Goal: Task Accomplishment & Management: Use online tool/utility

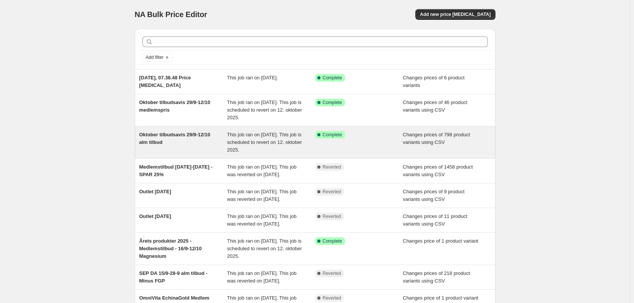
click at [202, 145] on div "Oktober tilbudsavis 29/9-12/10 alm tilbud" at bounding box center [183, 142] width 88 height 23
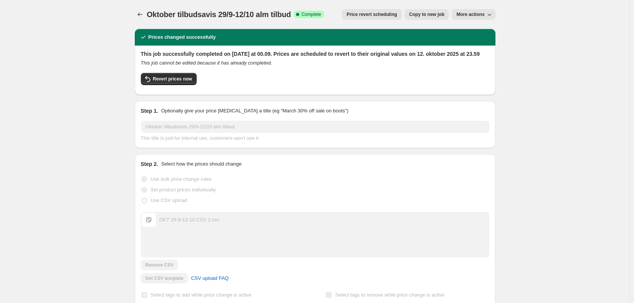
click at [434, 14] on span "Copy to new job" at bounding box center [426, 14] width 35 height 6
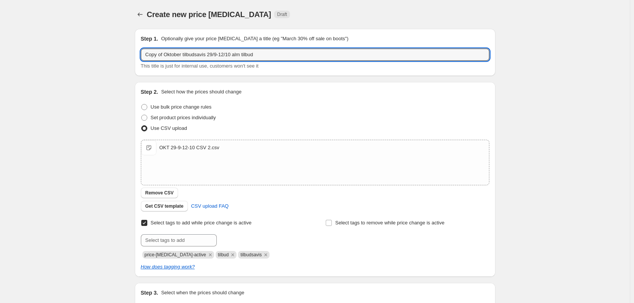
drag, startPoint x: 166, startPoint y: 55, endPoint x: 107, endPoint y: 48, distance: 59.7
click at [107, 48] on div "Create new price change job. This page is ready Create new price change job Dra…" at bounding box center [315, 197] width 630 height 395
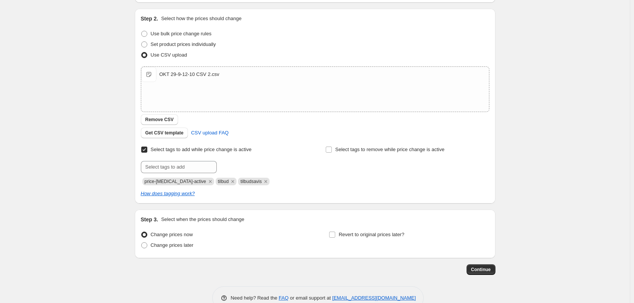
scroll to position [92, 0]
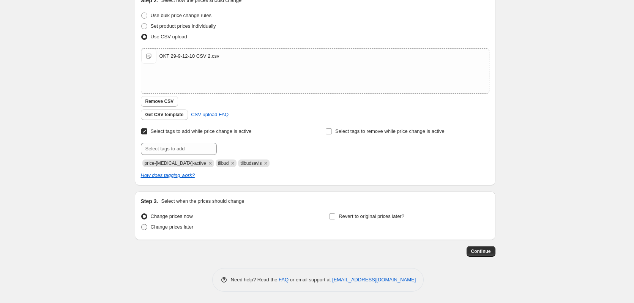
type input "Oktober tilbudsavis 29/9-12/10 alm tilbud"
click at [180, 229] on span "Change prices later" at bounding box center [172, 227] width 43 height 6
click at [142, 224] on input "Change prices later" at bounding box center [141, 224] width 0 height 0
radio input "true"
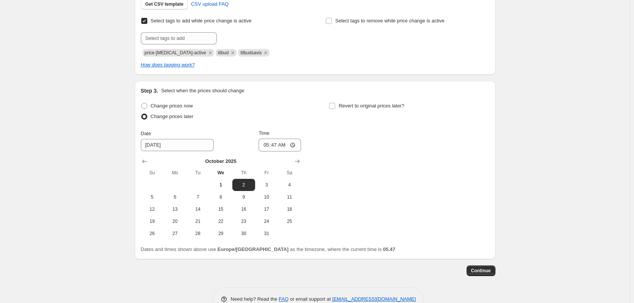
scroll to position [221, 0]
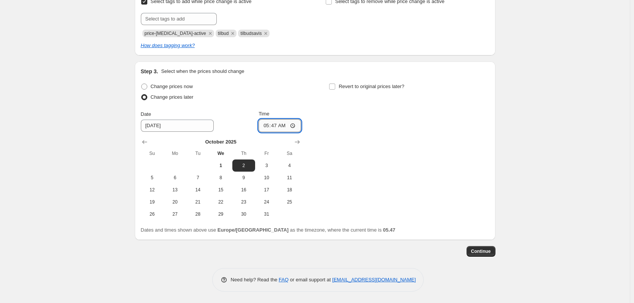
click at [277, 125] on input "05:47" at bounding box center [280, 125] width 43 height 13
type input "06:00"
click at [333, 85] on input "Revert to original prices later?" at bounding box center [332, 87] width 6 height 6
checkbox input "true"
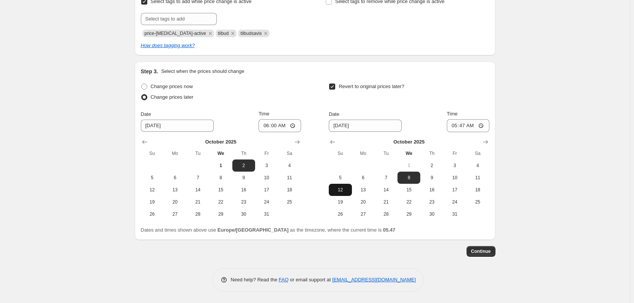
click at [348, 188] on span "12" at bounding box center [340, 190] width 17 height 6
type input "10/12/2025"
click at [465, 125] on input "05:47" at bounding box center [468, 125] width 43 height 13
type input "23:59"
click at [483, 248] on button "Continue" at bounding box center [481, 251] width 29 height 11
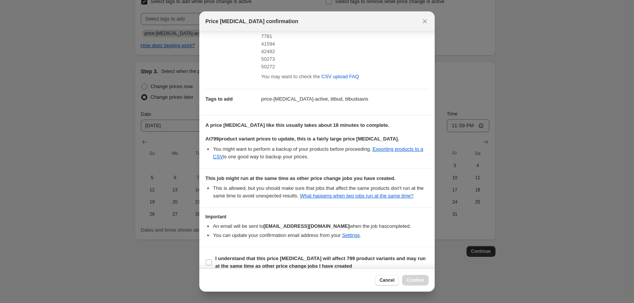
scroll to position [86, 0]
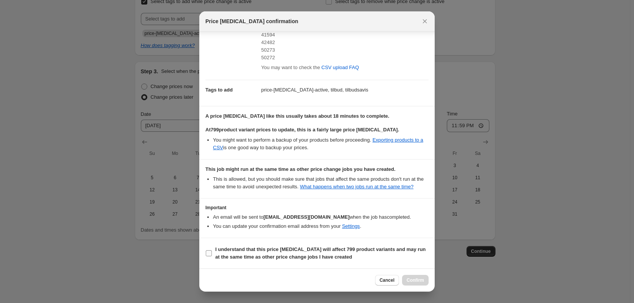
click at [208, 256] on input "I understand that this price change job will affect 799 product variants and ma…" at bounding box center [209, 253] width 6 height 6
checkbox input "true"
click at [416, 281] on span "Confirm" at bounding box center [415, 280] width 17 height 6
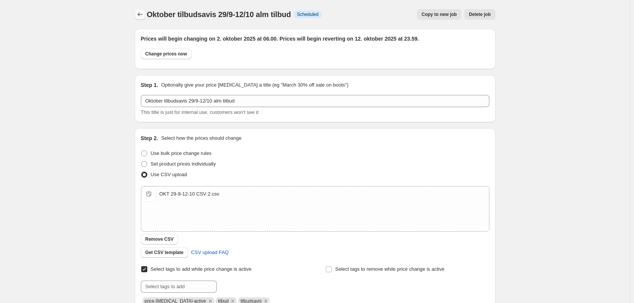
click at [138, 11] on icon "Price change jobs" at bounding box center [140, 15] width 8 height 8
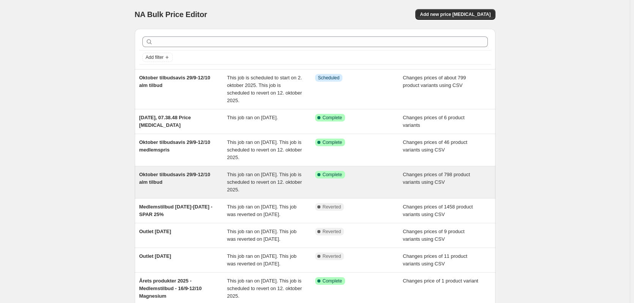
click at [178, 184] on div "Oktober tilbudsavis 29/9-12/10 alm tilbud" at bounding box center [183, 182] width 88 height 23
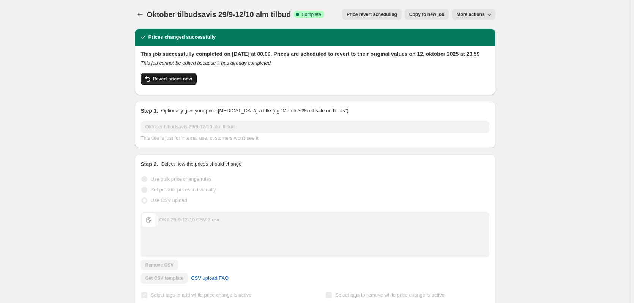
click at [164, 82] on span "Revert prices now" at bounding box center [172, 79] width 39 height 6
checkbox input "false"
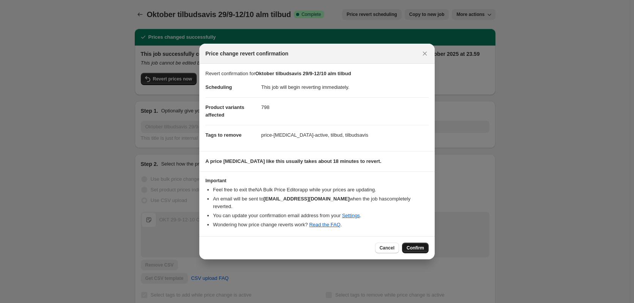
click at [414, 246] on span "Confirm" at bounding box center [415, 248] width 17 height 6
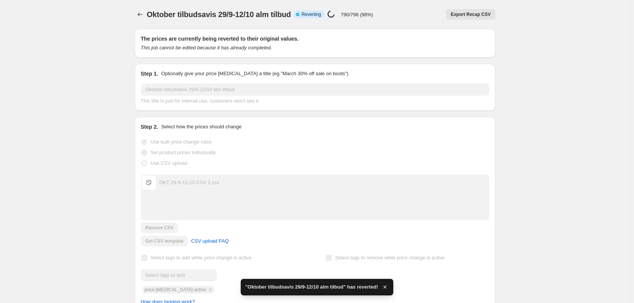
checkbox input "true"
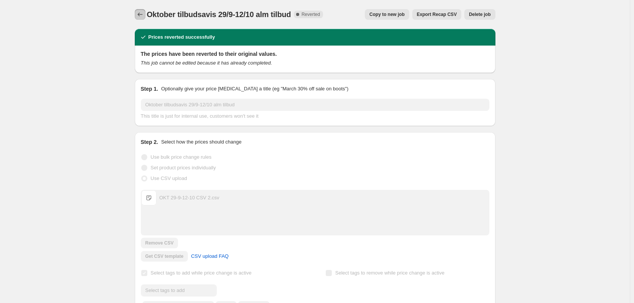
click at [142, 11] on button "Price change jobs" at bounding box center [140, 14] width 11 height 11
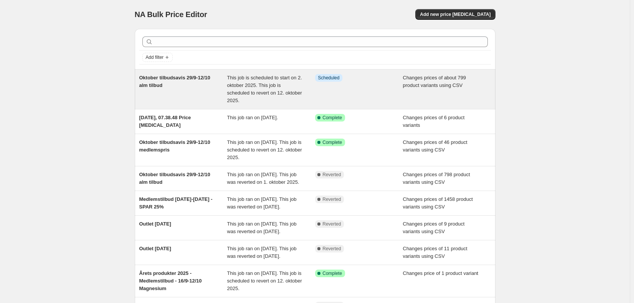
click at [215, 85] on div "Oktober tilbudsavis 29/9-12/10 alm tilbud" at bounding box center [183, 89] width 88 height 30
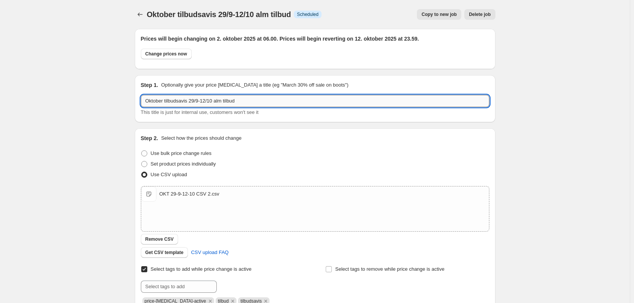
click at [246, 97] on input "Oktober tilbudsavis 29/9-12/10 alm tilbud" at bounding box center [315, 101] width 349 height 12
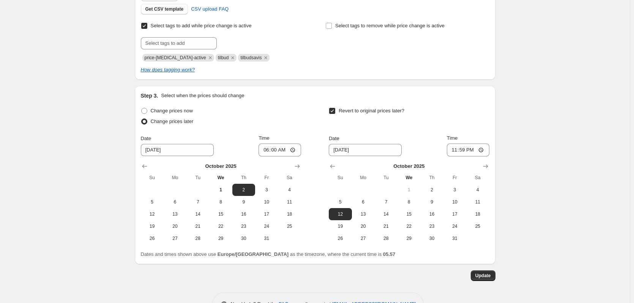
scroll to position [244, 0]
type input "Oktober tilbudsavis 29/9-12/10 alm tilbud efter medlemstilbud"
click at [227, 189] on span "1" at bounding box center [220, 189] width 17 height 6
type input "10/1/2025"
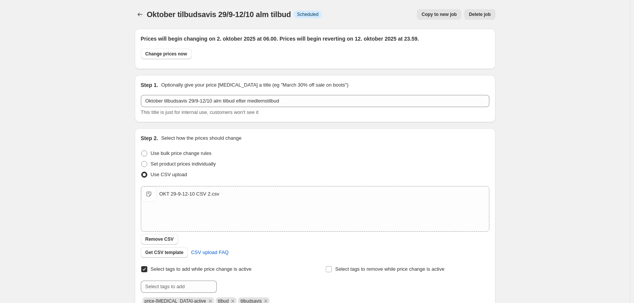
scroll to position [233, 0]
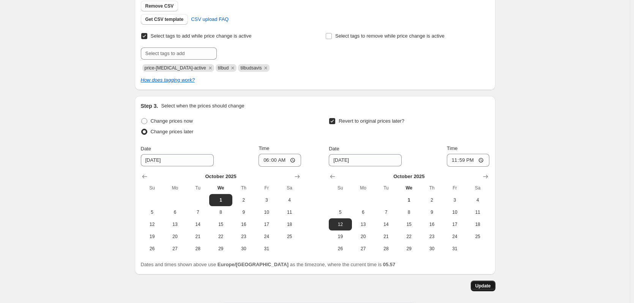
click at [486, 286] on span "Update" at bounding box center [483, 286] width 16 height 6
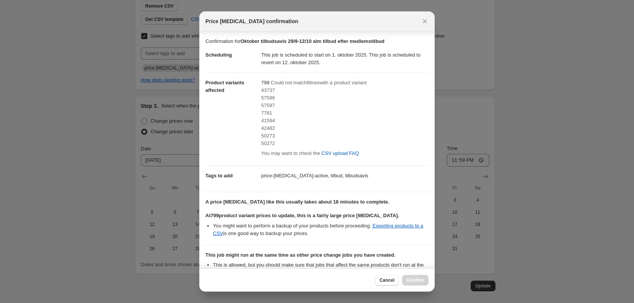
scroll to position [86, 0]
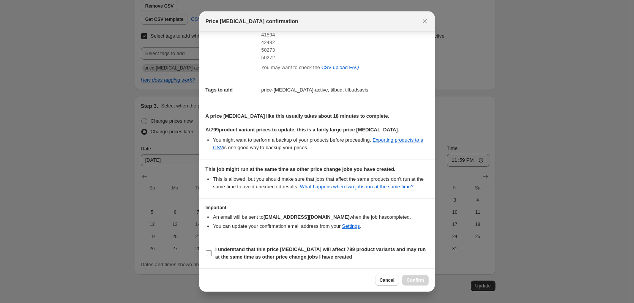
click at [228, 249] on b "I understand that this price change job will affect 799 product variants and ma…" at bounding box center [320, 252] width 210 height 13
click at [212, 250] on input "I understand that this price change job will affect 799 product variants and ma…" at bounding box center [209, 253] width 6 height 6
checkbox input "true"
click at [415, 278] on span "Confirm" at bounding box center [415, 280] width 17 height 6
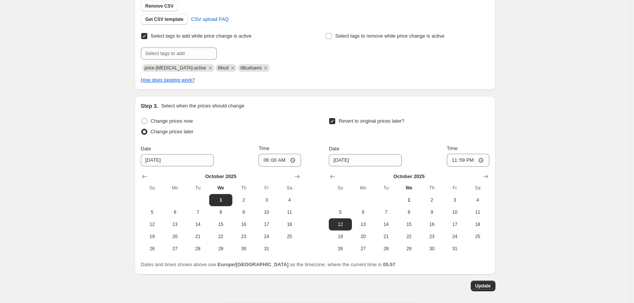
scroll to position [0, 0]
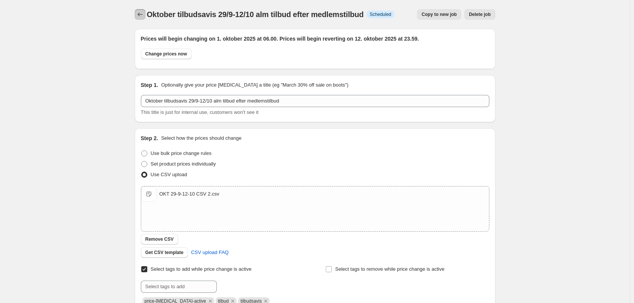
click at [140, 14] on icon "Price change jobs" at bounding box center [140, 15] width 8 height 8
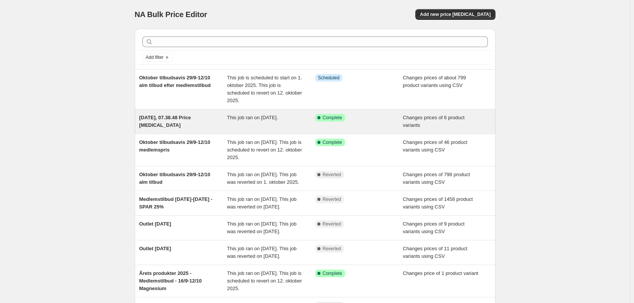
click at [208, 119] on div "[DATE], 07.38.48 Price [MEDICAL_DATA]" at bounding box center [183, 121] width 88 height 15
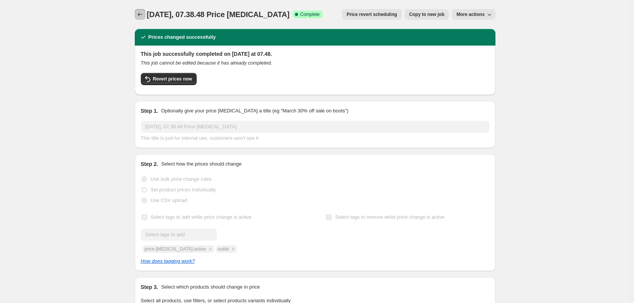
click at [139, 13] on icon "Price change jobs" at bounding box center [140, 15] width 8 height 8
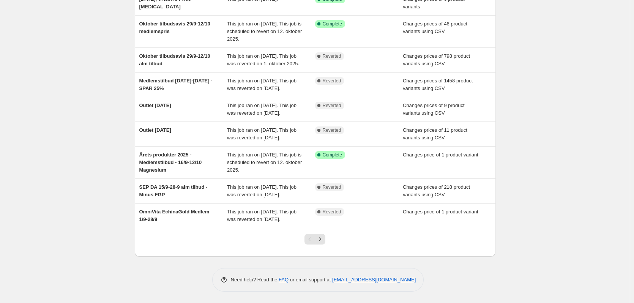
scroll to position [164, 0]
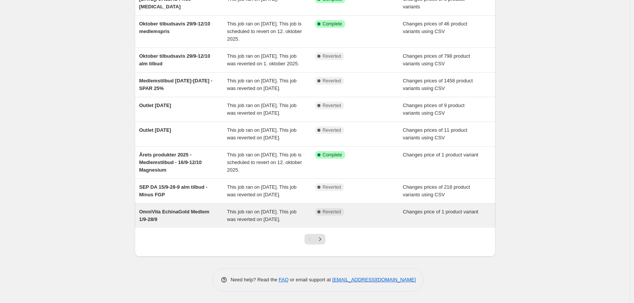
click at [189, 209] on span "OmniVita EchinaGold Medlem 1/9-28/9" at bounding box center [174, 215] width 70 height 13
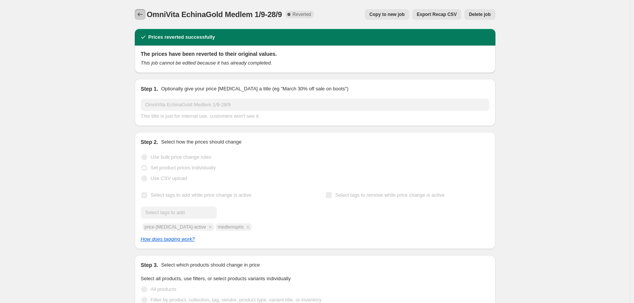
click at [143, 17] on icon "Price change jobs" at bounding box center [140, 15] width 8 height 8
